Goal: Task Accomplishment & Management: Use online tool/utility

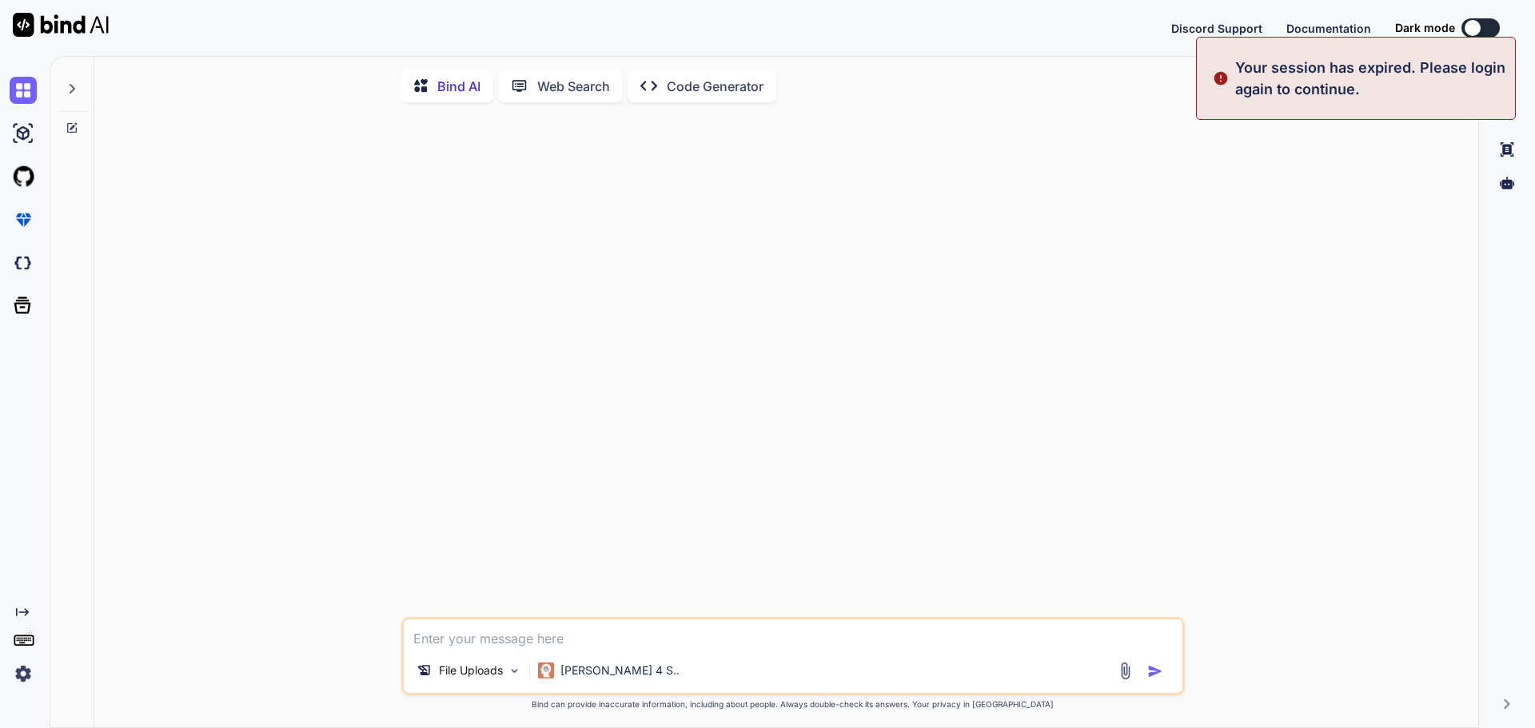
type textarea "x"
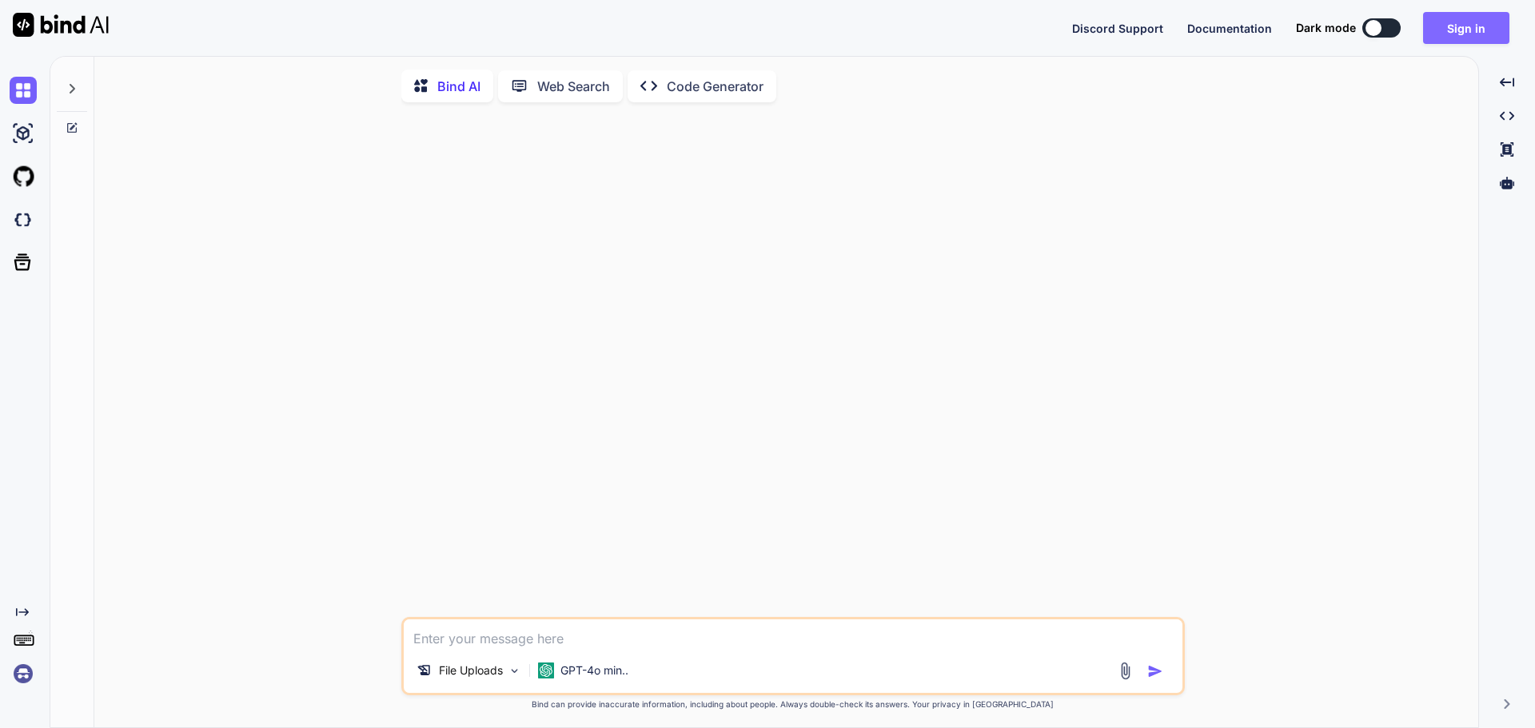
click at [1440, 21] on button "Sign in" at bounding box center [1466, 28] width 86 height 32
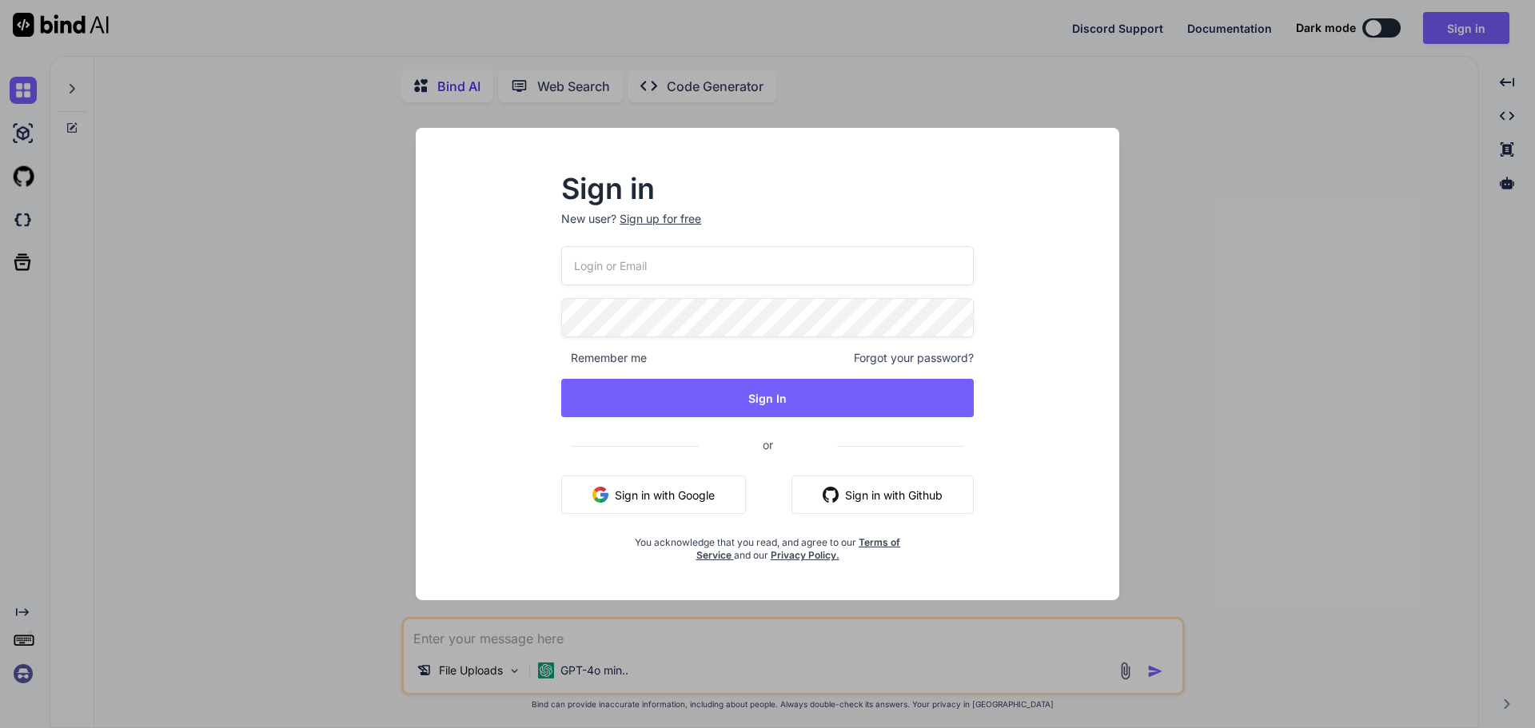
click at [591, 258] on input "email" at bounding box center [767, 265] width 412 height 39
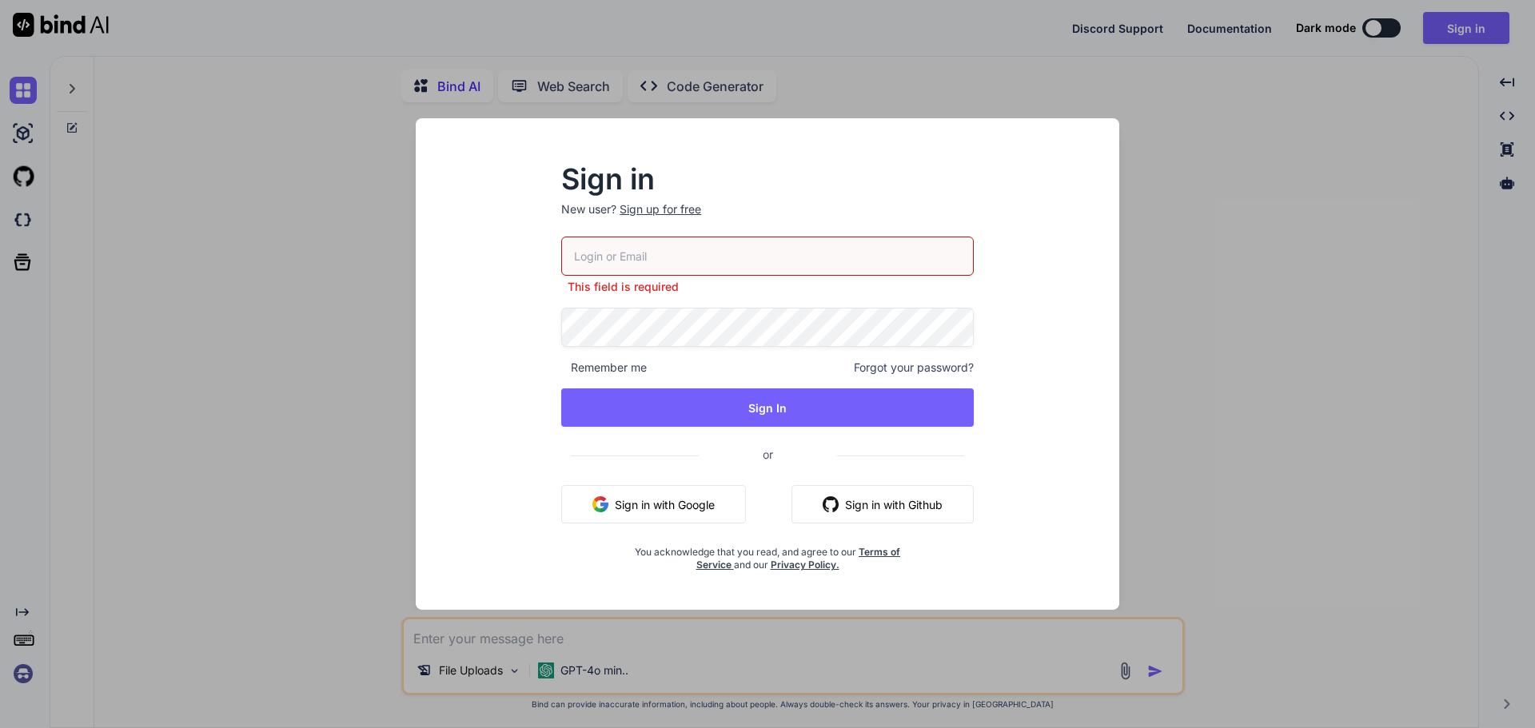
type input "[EMAIL_ADDRESS][DOMAIN_NAME]"
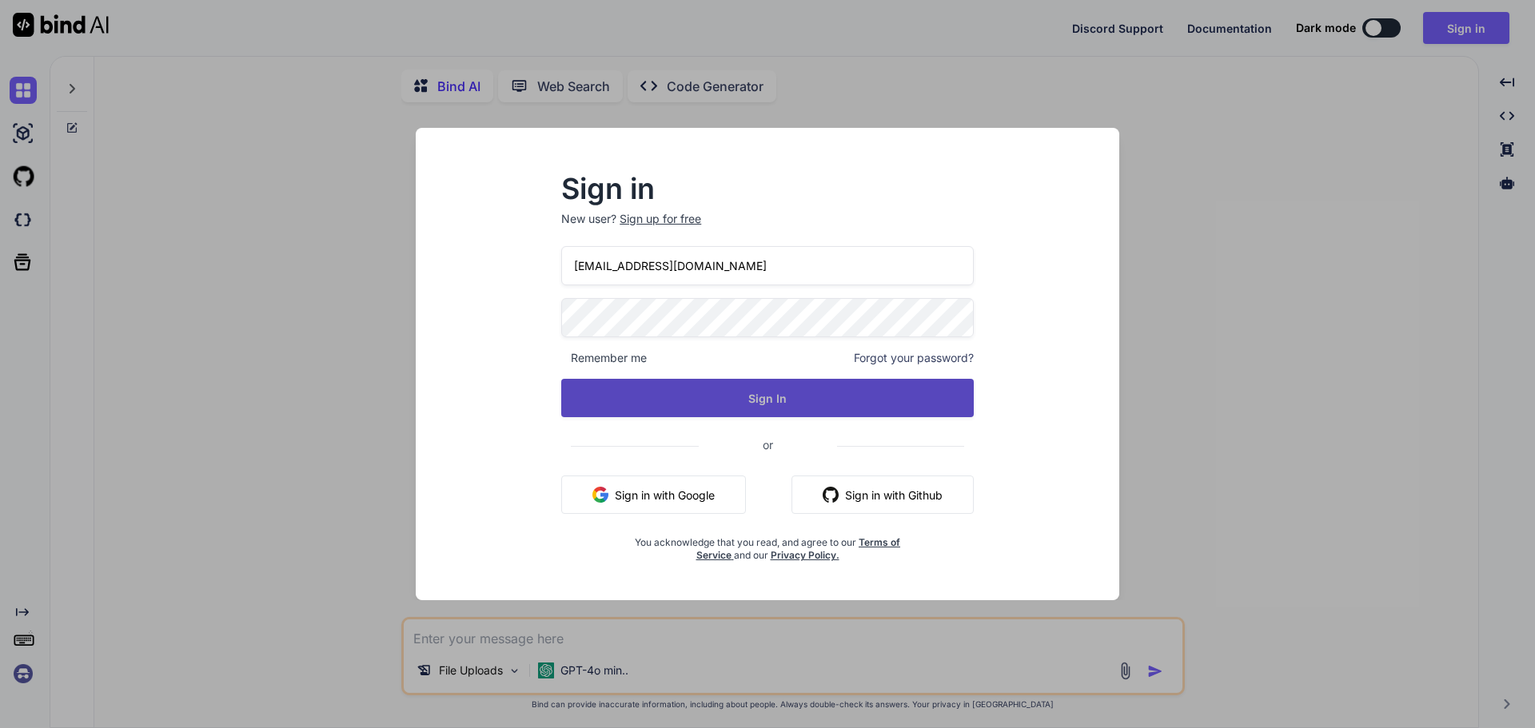
click at [792, 408] on button "Sign In" at bounding box center [767, 398] width 412 height 38
click at [725, 400] on button "Sign In" at bounding box center [767, 398] width 412 height 38
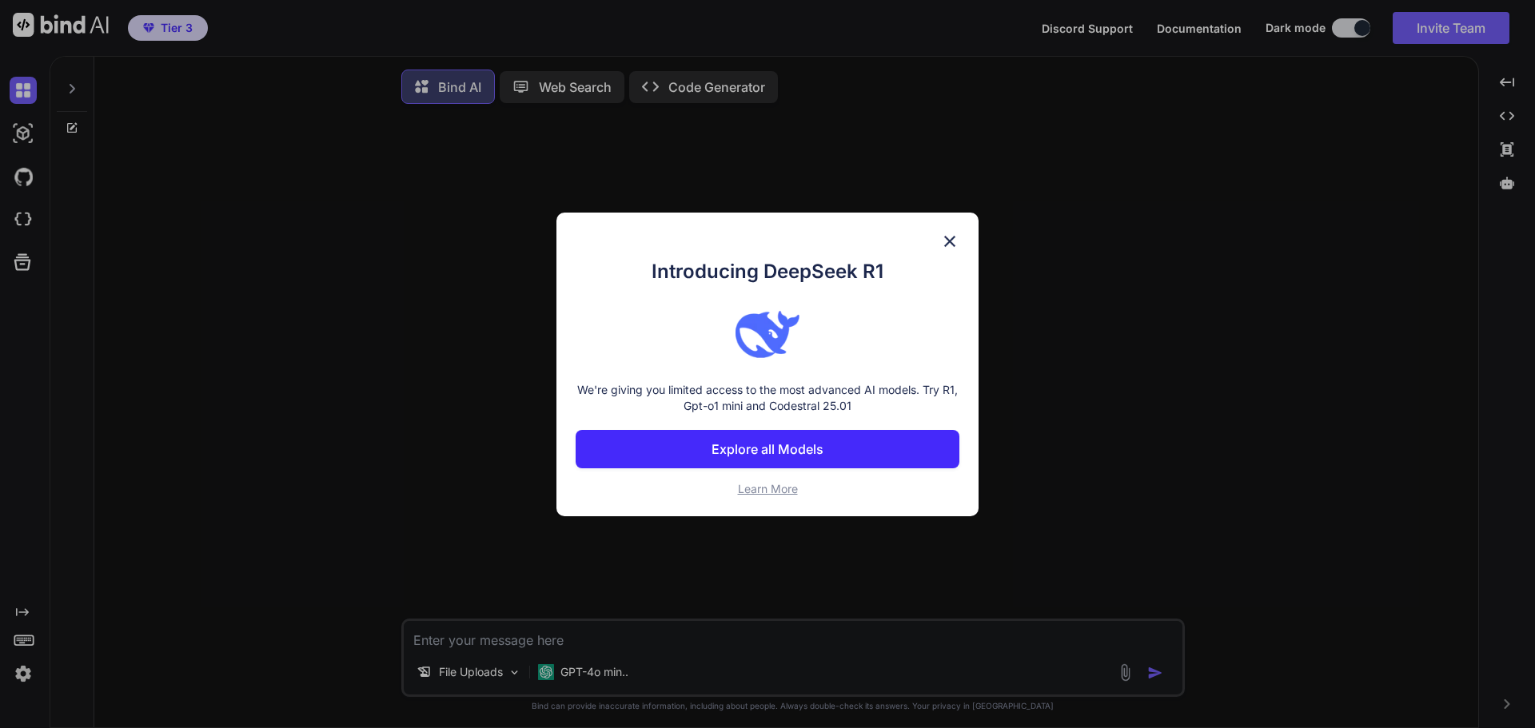
click at [24, 221] on div "Introducing DeepSeek R1 We're giving you limited access to the most advanced AI…" at bounding box center [767, 364] width 1535 height 728
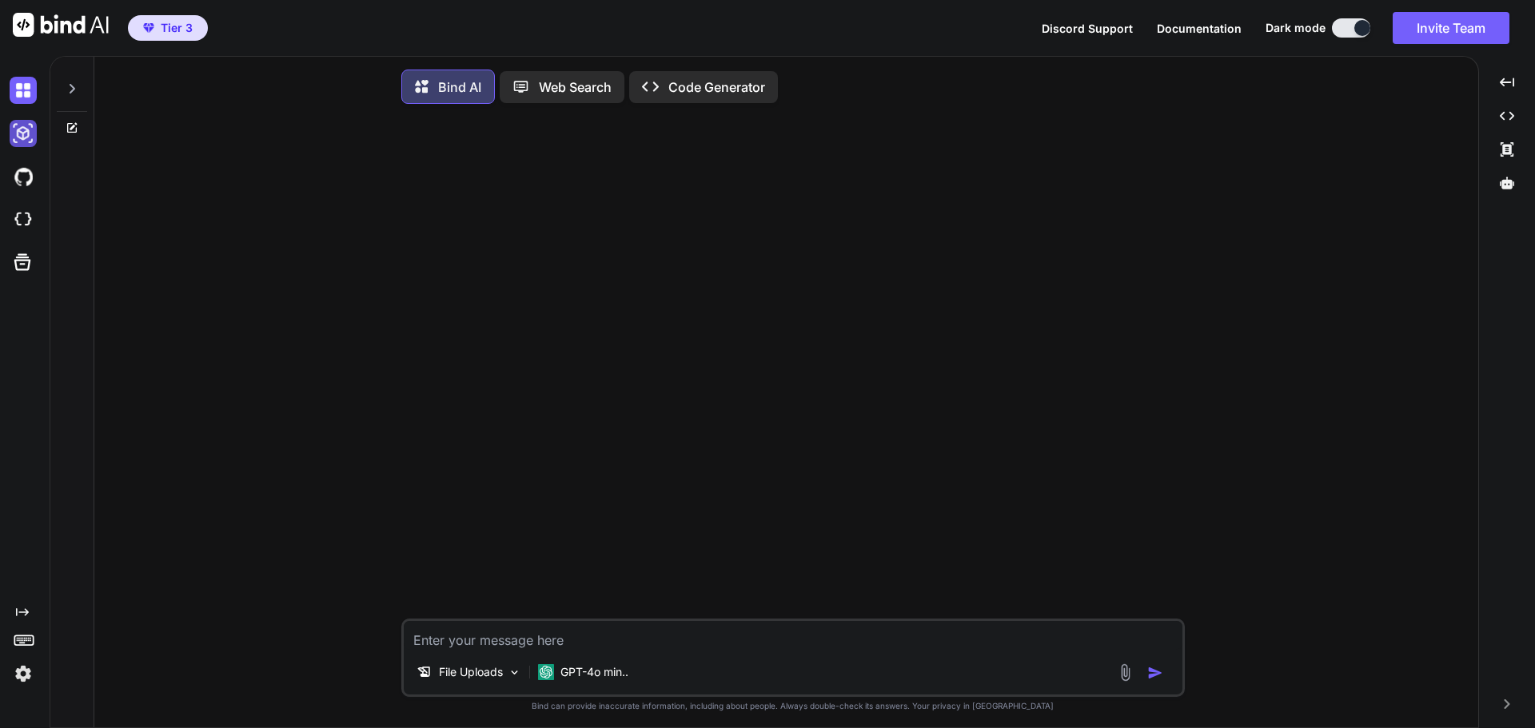
click at [13, 134] on img at bounding box center [23, 133] width 27 height 27
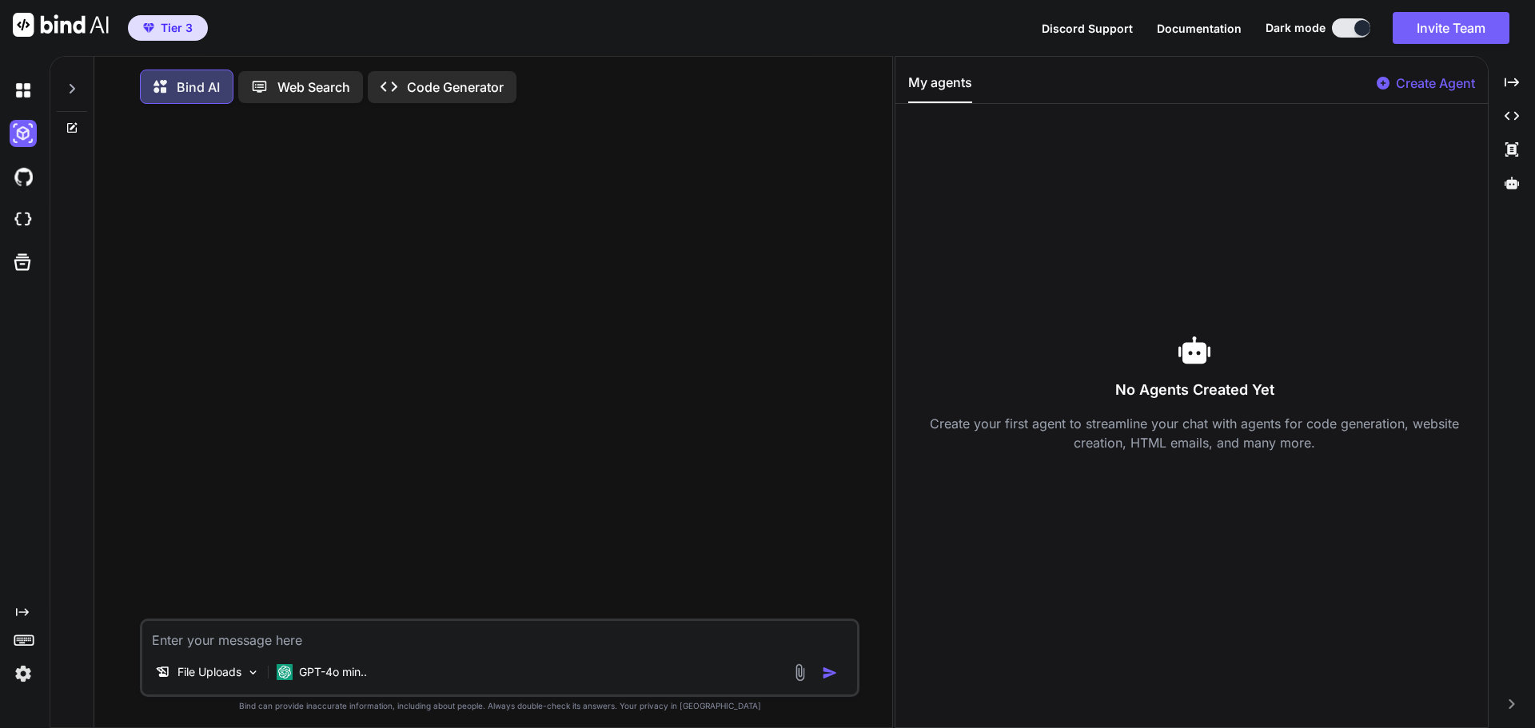
click at [1416, 86] on p "Create Agent" at bounding box center [1435, 83] width 79 height 19
